Goal: Ask a question

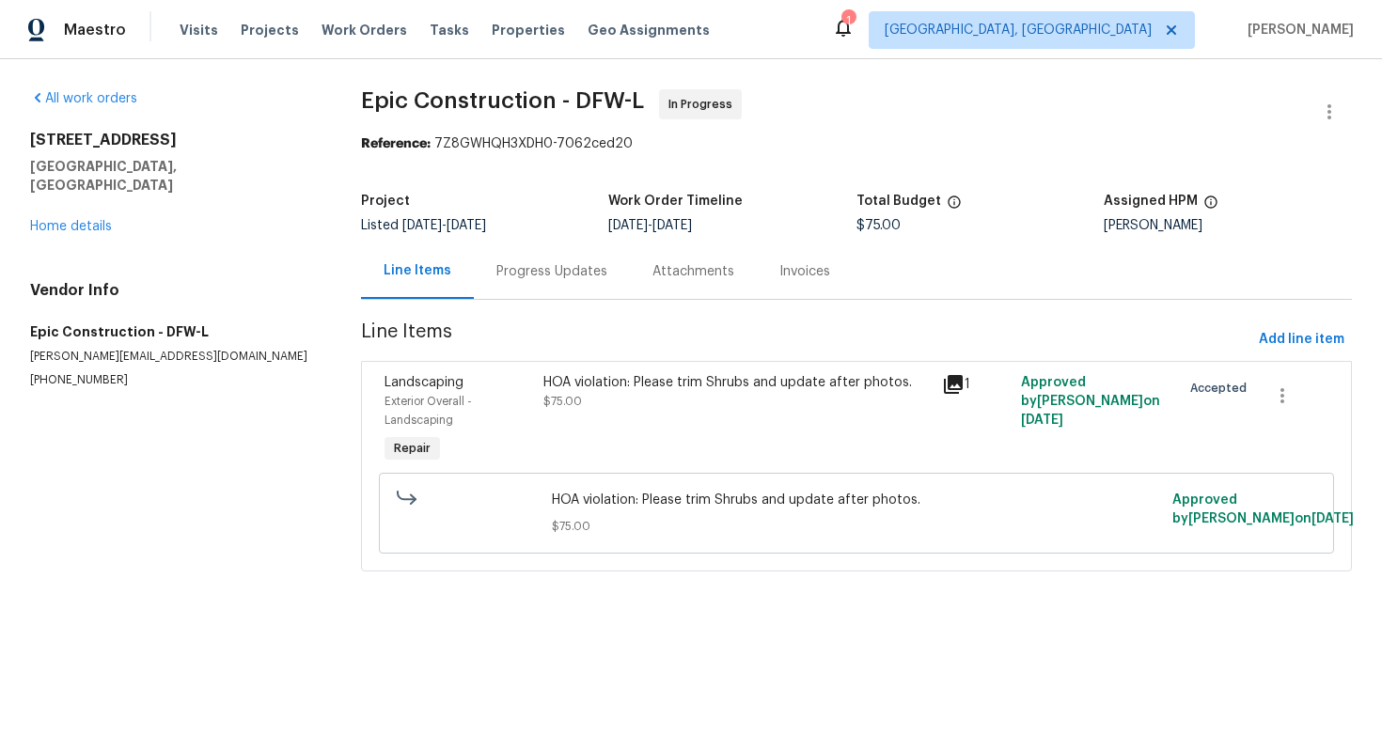
click at [524, 283] on div "Progress Updates" at bounding box center [552, 271] width 156 height 55
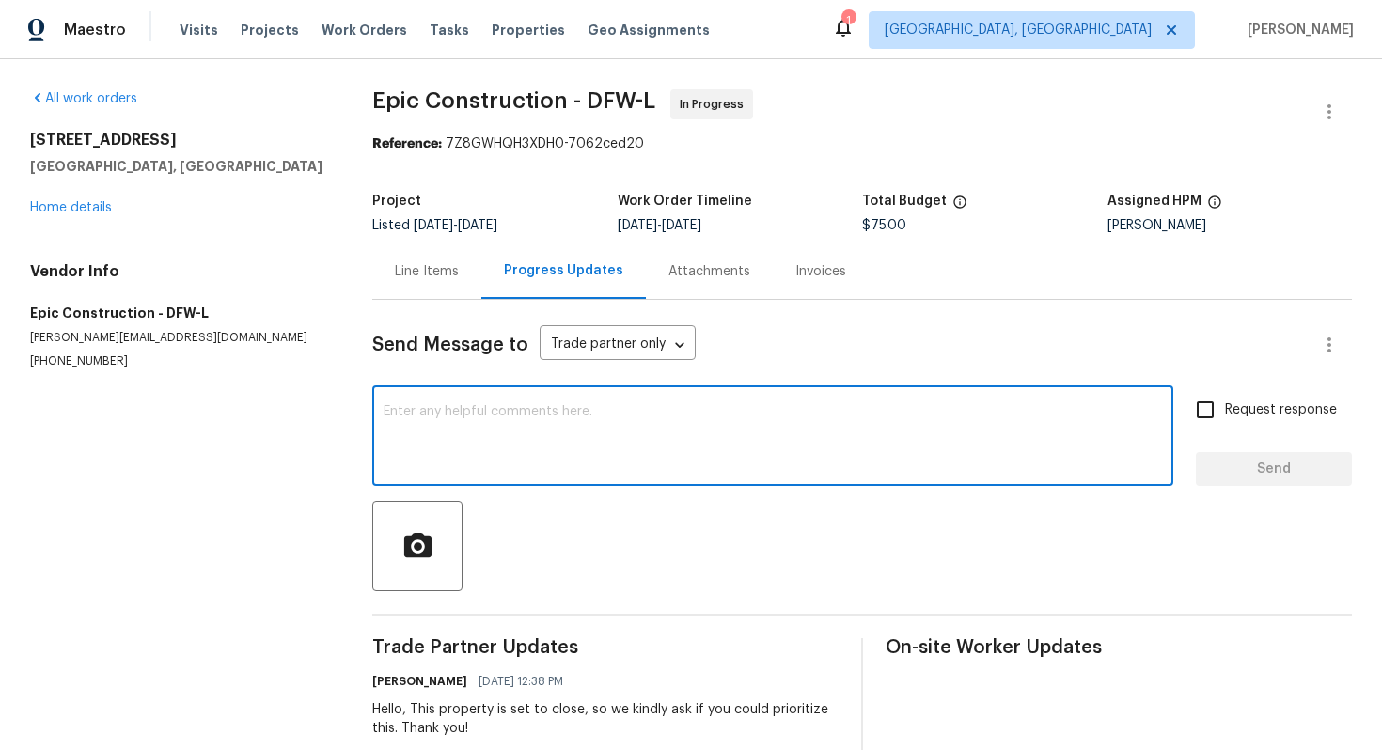
click at [561, 440] on textarea at bounding box center [773, 438] width 778 height 66
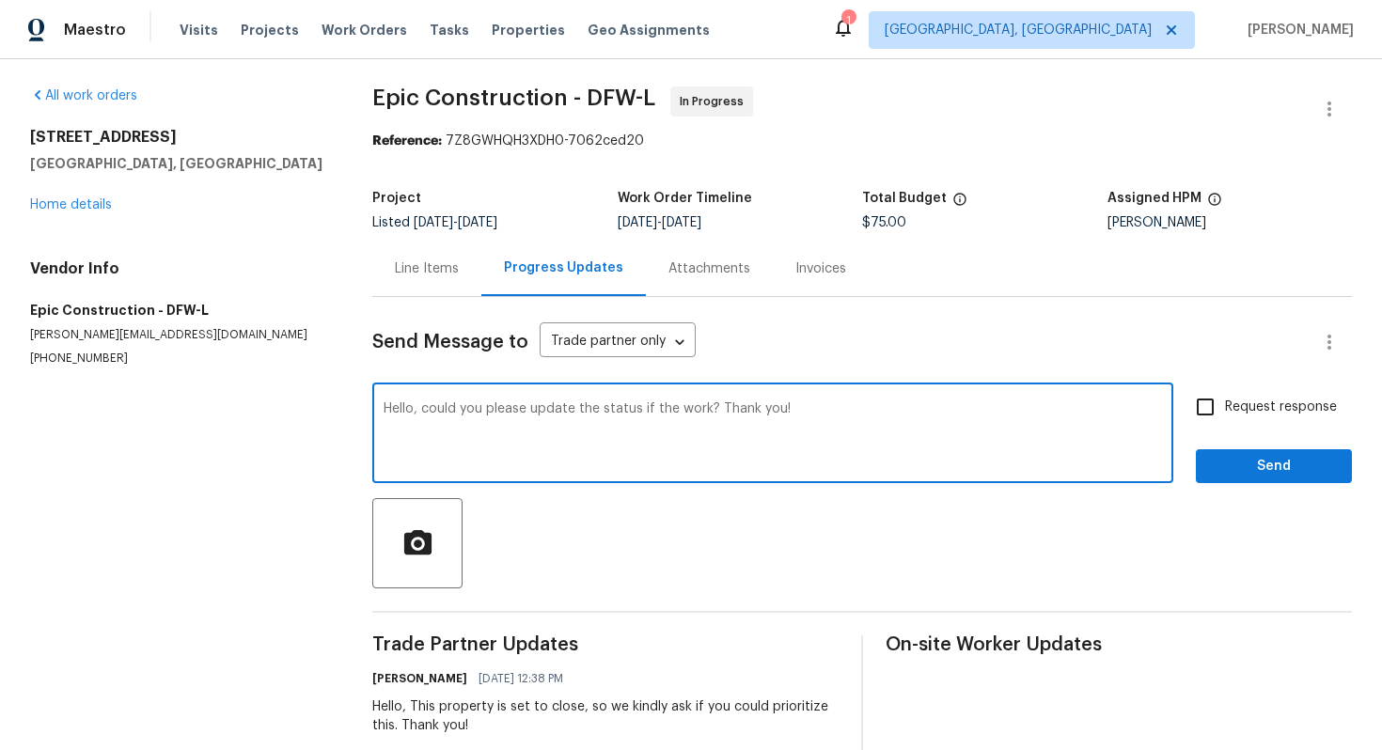
click at [838, 419] on textarea "Hello, could you please update the status if the work? Thank you!" at bounding box center [773, 435] width 778 height 66
click at [644, 406] on textarea "Hello, could you please update the status if the work? Thank you!" at bounding box center [773, 435] width 778 height 66
type textarea "Hello, could you please update the status of the work? Thank you!"
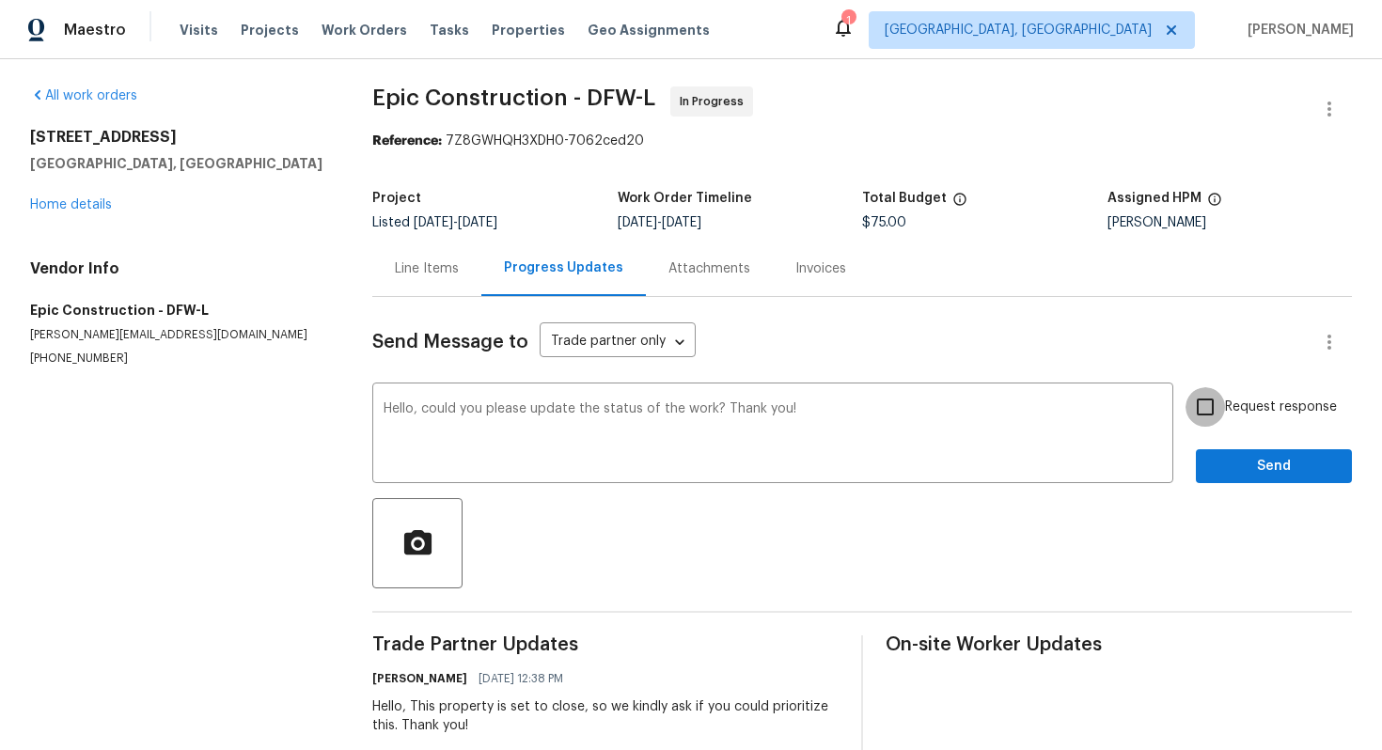
click at [1214, 412] on input "Request response" at bounding box center [1205, 406] width 39 height 39
checkbox input "true"
click at [1220, 460] on span "Send" at bounding box center [1274, 467] width 126 height 24
